Goal: Transaction & Acquisition: Purchase product/service

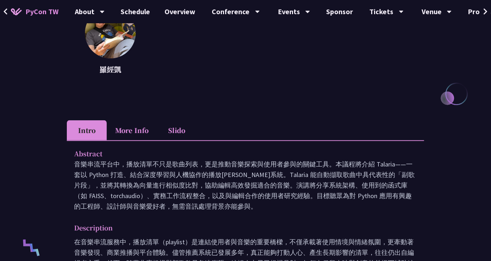
scroll to position [116, 0]
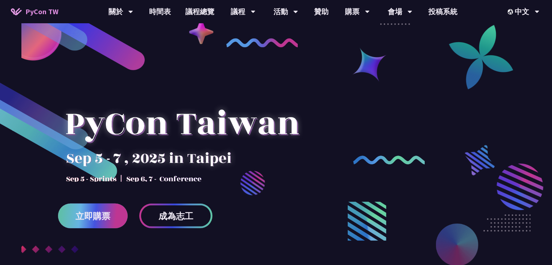
click at [101, 219] on span "立即購票" at bounding box center [92, 215] width 35 height 9
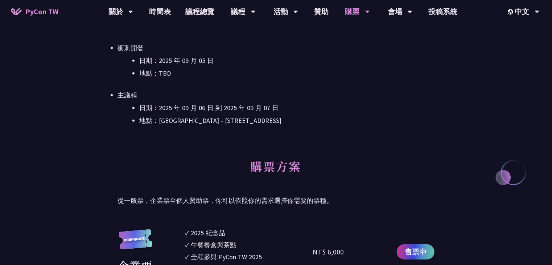
scroll to position [232, 0]
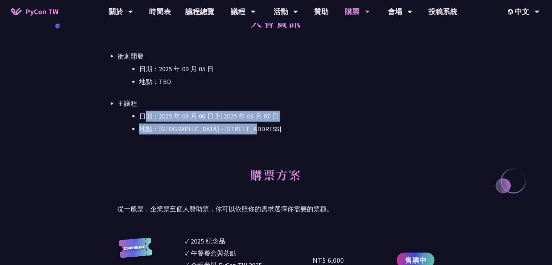
drag, startPoint x: 148, startPoint y: 119, endPoint x: 295, endPoint y: 134, distance: 147.7
click at [295, 133] on ul "日期：[DATE] 到 [DATE] 地點：[GEOGRAPHIC_DATA] - ​[STREET_ADDRESS] 樓" at bounding box center [276, 123] width 317 height 24
click at [261, 152] on div "大會資訊 衝刺開發 日期：[DATE] 地點：TBD 主議程 日期：[DATE] 到 [DATE] 地點：[GEOGRAPHIC_DATA] - ​[GEOG…" at bounding box center [276, 83] width 317 height 152
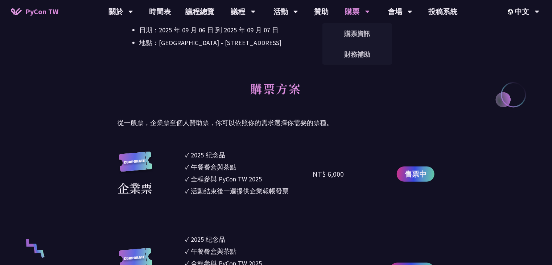
scroll to position [319, 0]
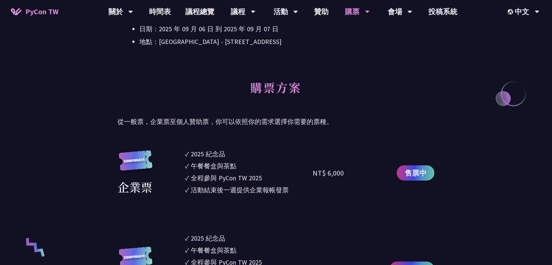
drag, startPoint x: 200, startPoint y: 159, endPoint x: 248, endPoint y: 164, distance: 48.1
click at [244, 163] on ul "✓ 2025 [PERSON_NAME]✓ 午餐餐盒與茶點 ✓ 全程參與 PyCon TW 2025 ✓ 活動結束後一週提供企業報帳發票" at bounding box center [249, 173] width 128 height 48
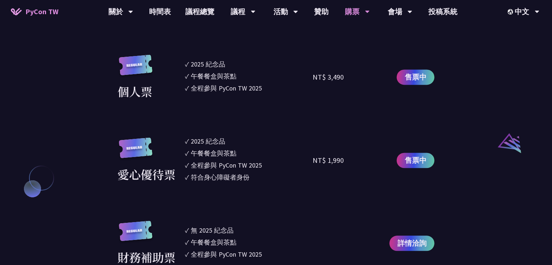
scroll to position [697, 0]
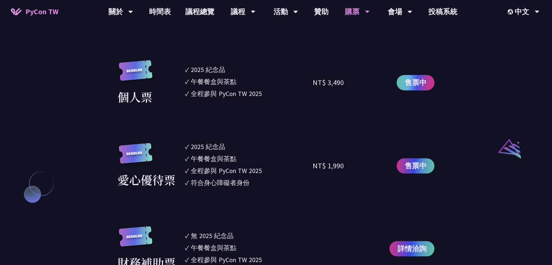
click at [421, 76] on link "售票中" at bounding box center [416, 82] width 38 height 15
